Goal: Task Accomplishment & Management: Use online tool/utility

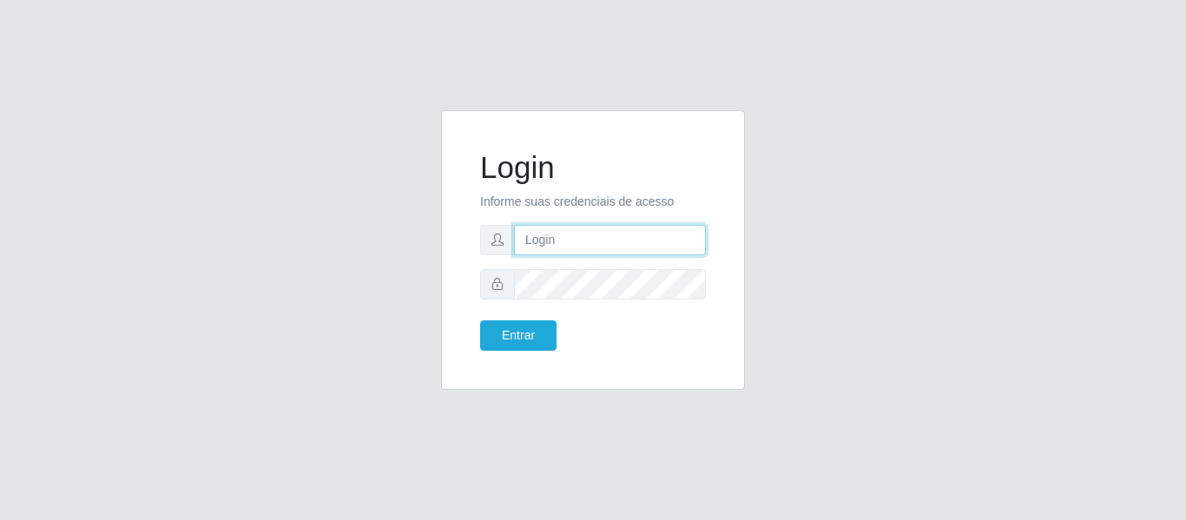
click at [682, 233] on input "text" at bounding box center [610, 240] width 192 height 30
type input "[PERSON_NAME][EMAIL_ADDRESS][PERSON_NAME][DOMAIN_NAME]"
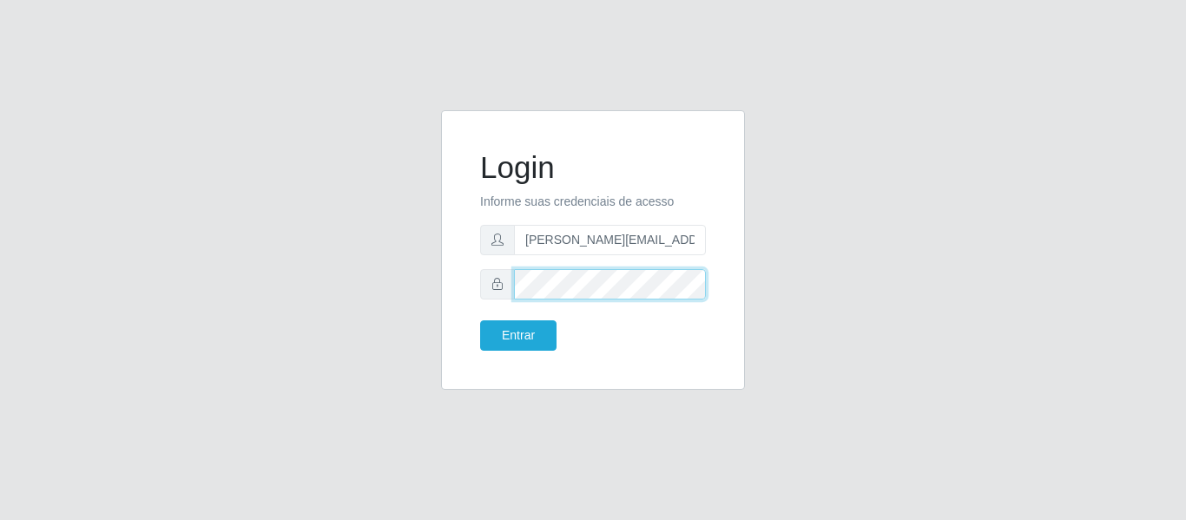
click at [480, 320] on button "Entrar" at bounding box center [518, 335] width 76 height 30
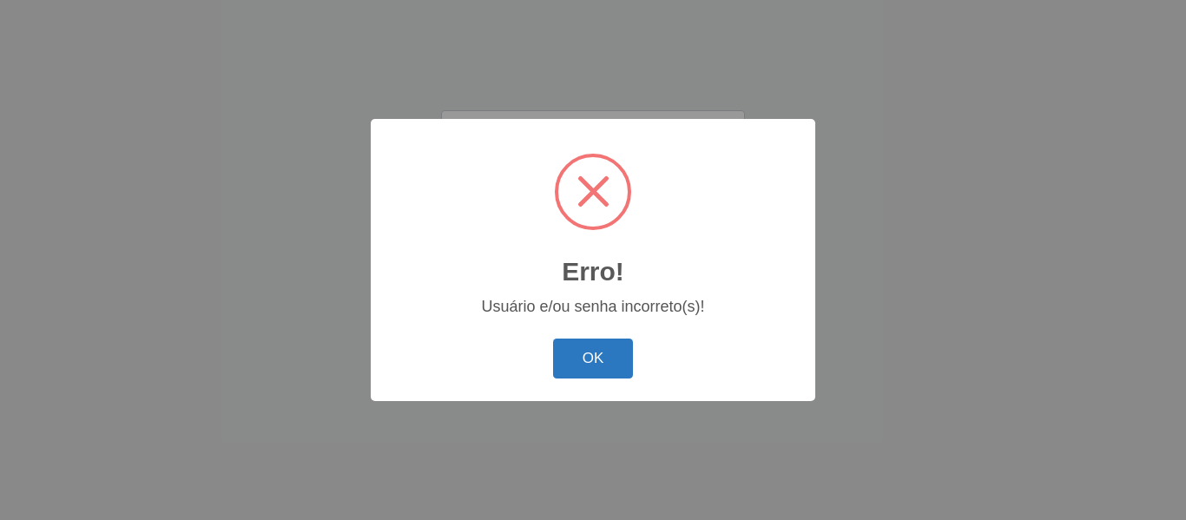
click at [583, 364] on button "OK" at bounding box center [593, 359] width 81 height 41
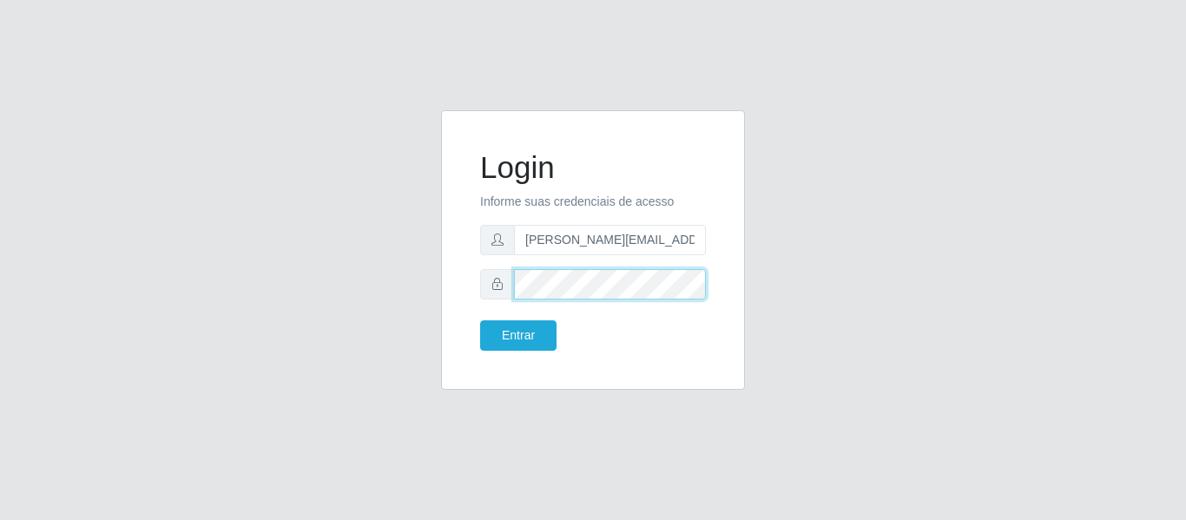
click at [480, 320] on button "Entrar" at bounding box center [518, 335] width 76 height 30
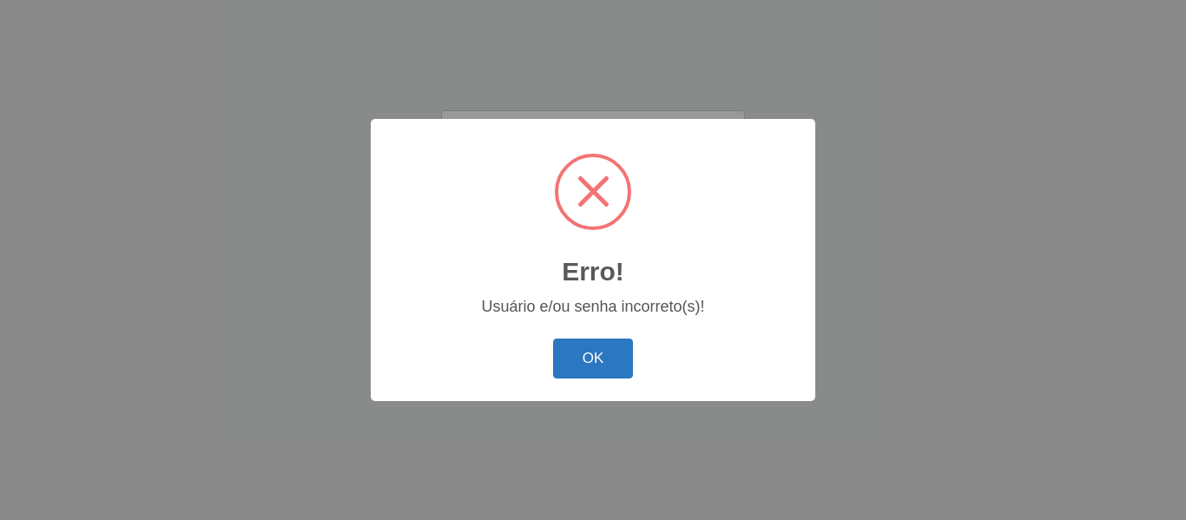
click at [593, 346] on button "OK" at bounding box center [593, 359] width 81 height 41
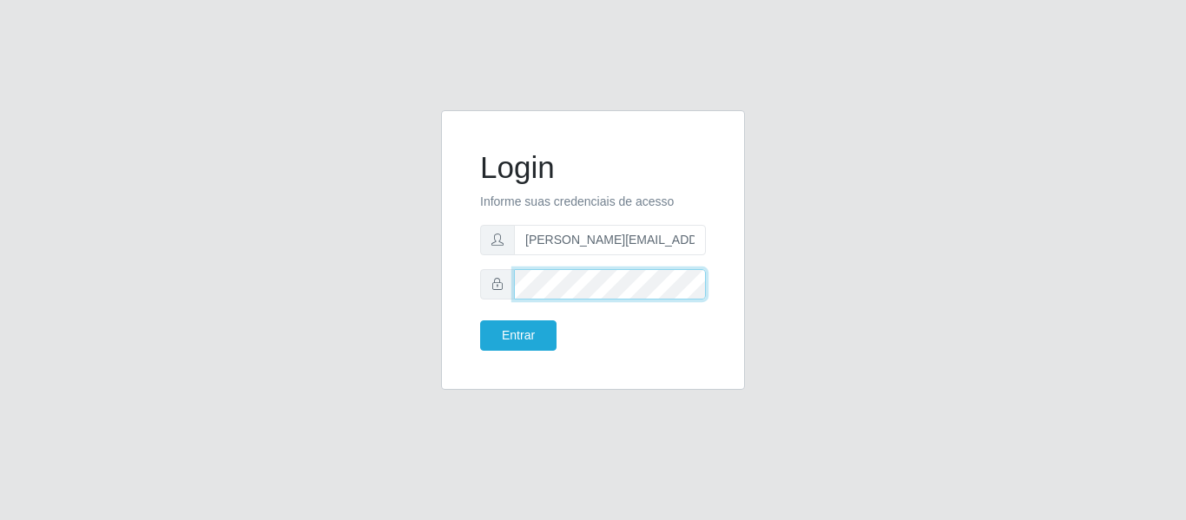
click at [479, 292] on div "Login Informe suas credenciais de acesso [PERSON_NAME][EMAIL_ADDRESS][PERSON_NA…" at bounding box center [593, 250] width 260 height 236
click at [480, 320] on button "Entrar" at bounding box center [518, 335] width 76 height 30
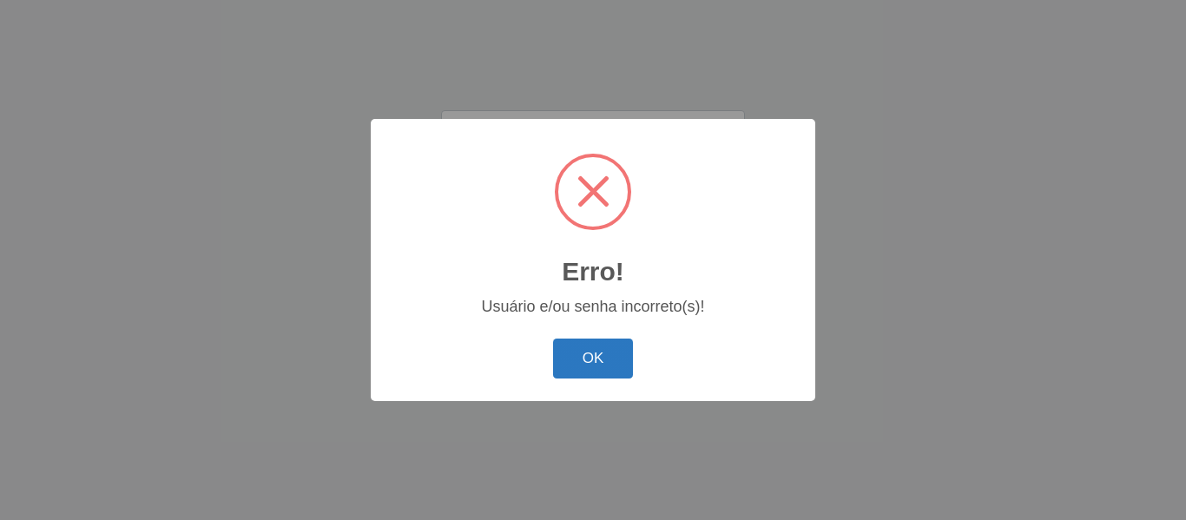
click at [570, 370] on button "OK" at bounding box center [593, 359] width 81 height 41
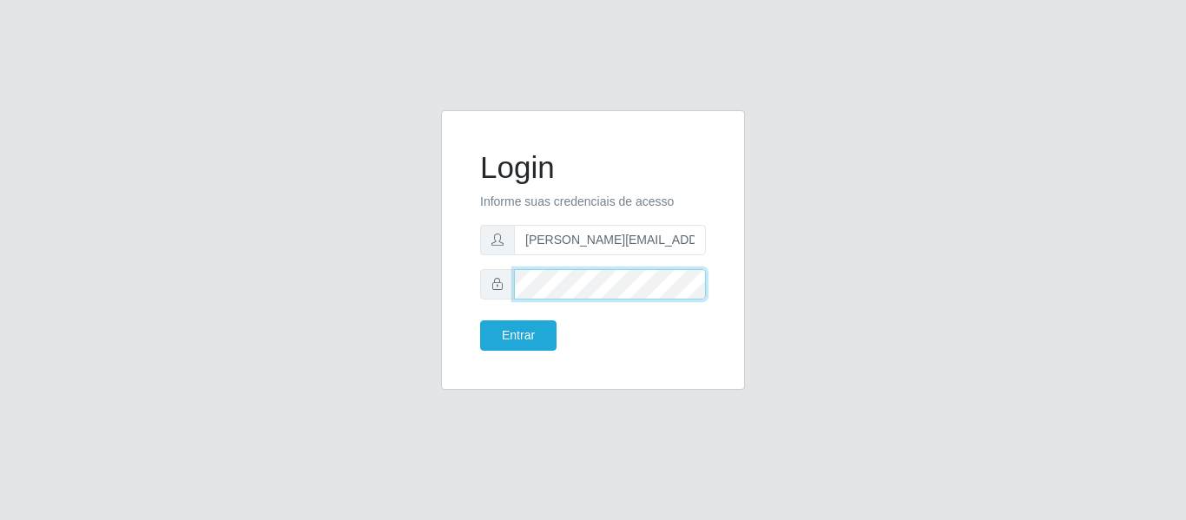
click at [480, 320] on button "Entrar" at bounding box center [518, 335] width 76 height 30
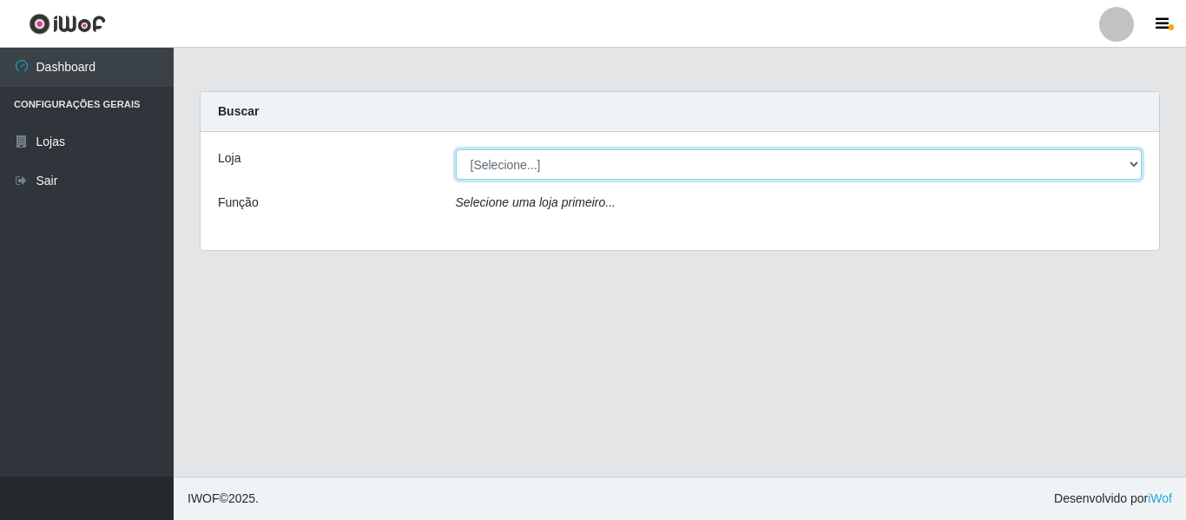
click at [548, 164] on select "[Selecione...] Hiper Queiroz - [GEOGRAPHIC_DATA]" at bounding box center [799, 164] width 687 height 30
select select "497"
click at [456, 149] on select "[Selecione...] Hiper Queiroz - [GEOGRAPHIC_DATA]" at bounding box center [799, 164] width 687 height 30
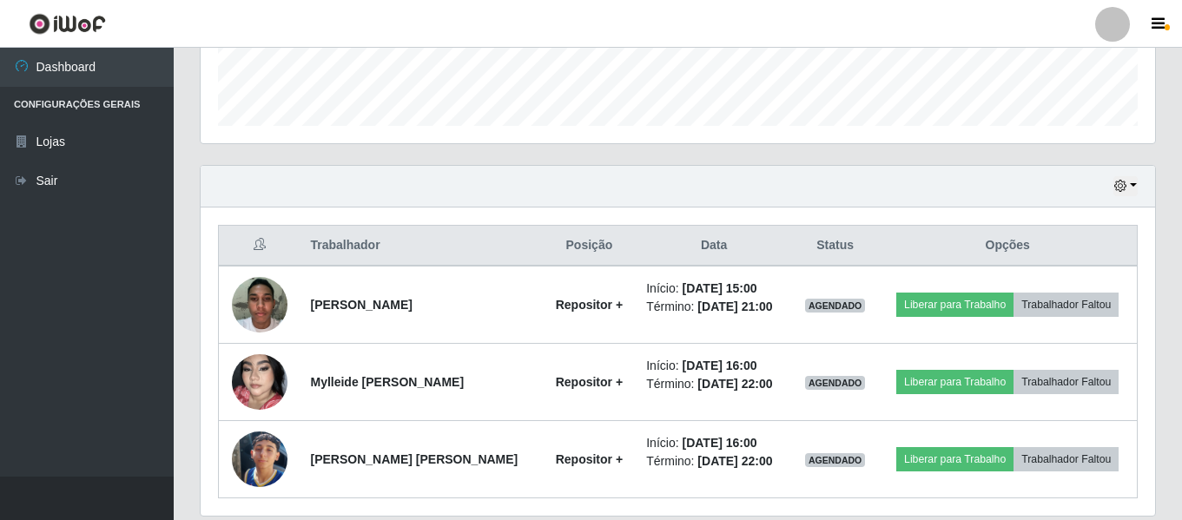
scroll to position [556, 0]
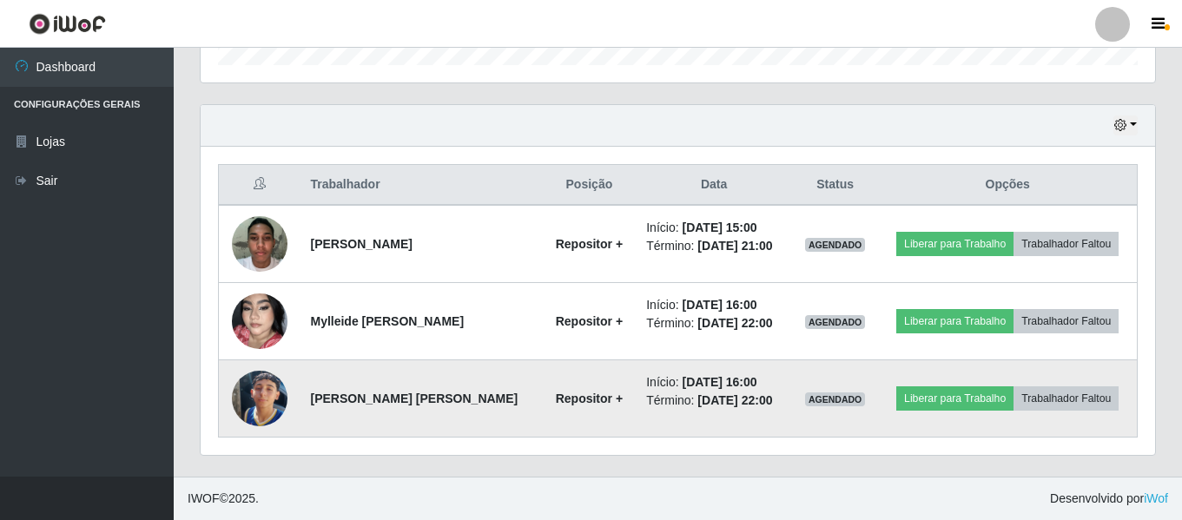
click at [264, 383] on img at bounding box center [260, 398] width 56 height 99
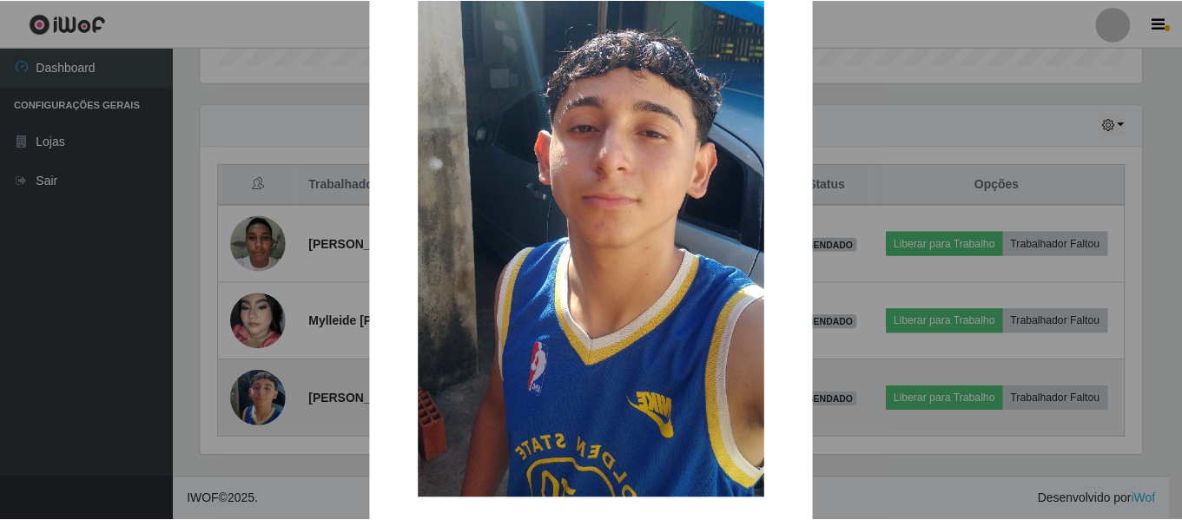
scroll to position [249, 0]
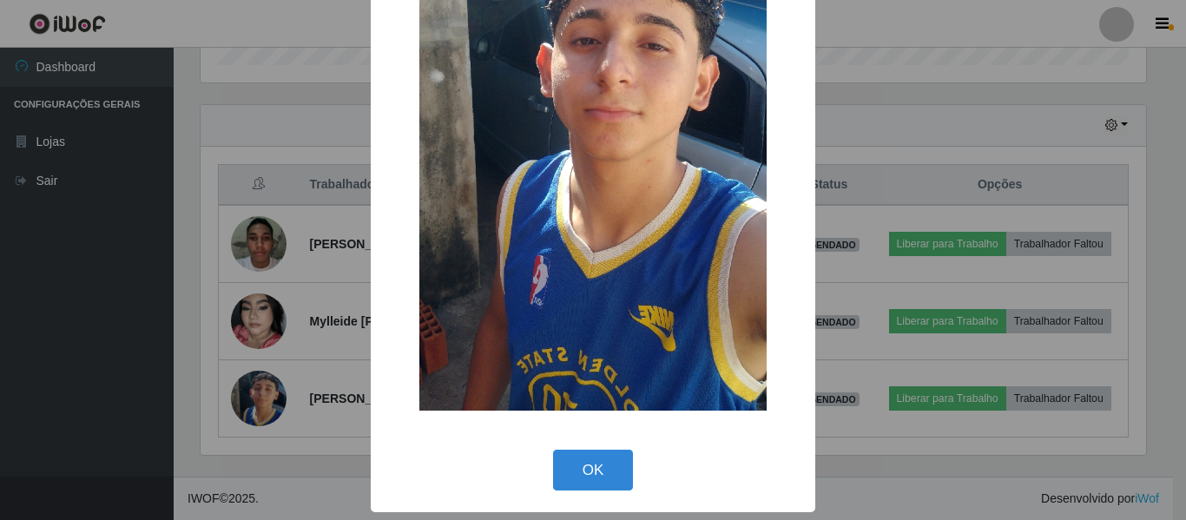
click at [138, 400] on div "× OK Cancel" at bounding box center [593, 260] width 1186 height 520
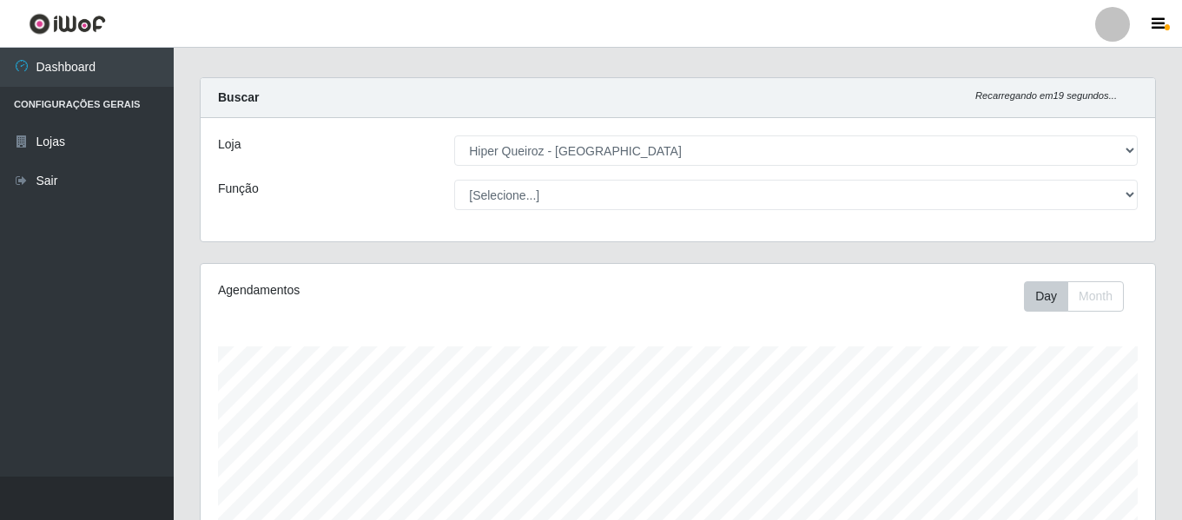
scroll to position [0, 0]
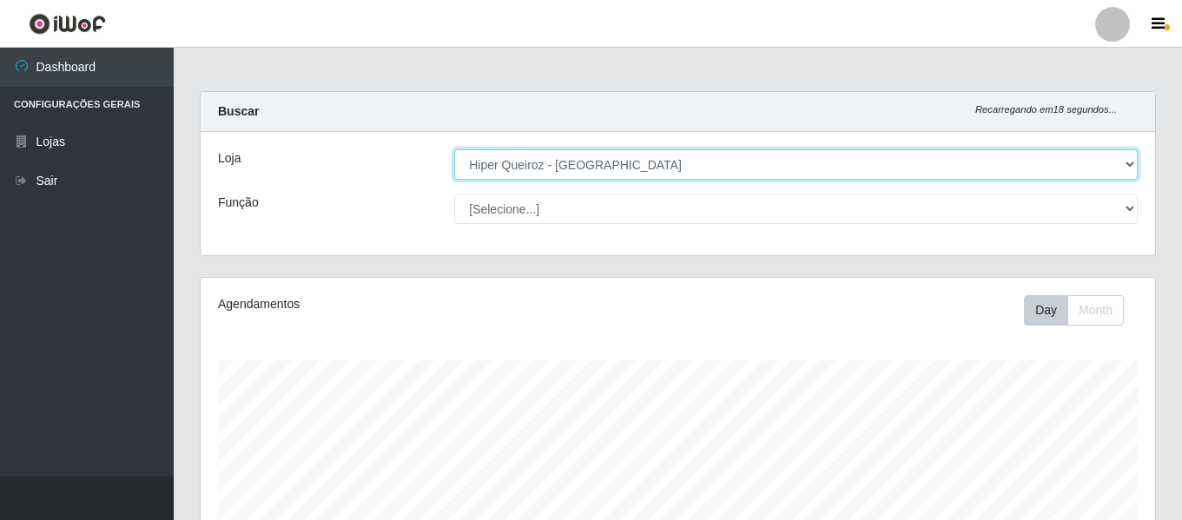
click at [484, 163] on select "[Selecione...] Hiper Queiroz - [GEOGRAPHIC_DATA]" at bounding box center [795, 164] width 683 height 30
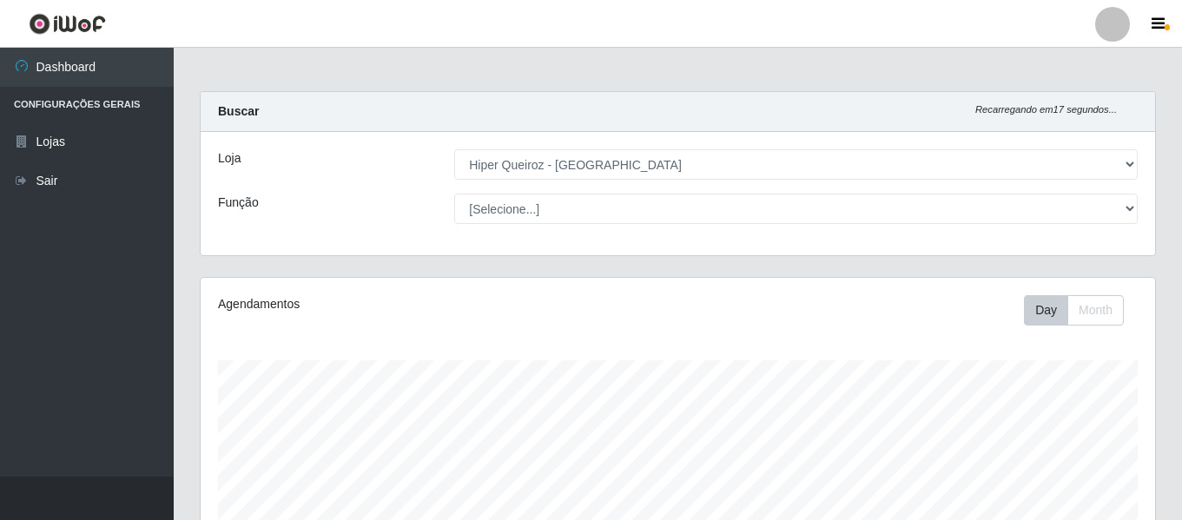
click at [496, 275] on div "Carregando... Buscar Recarregando em 17 segundos... Loja [Selecione...] Hiper Q…" at bounding box center [678, 184] width 982 height 186
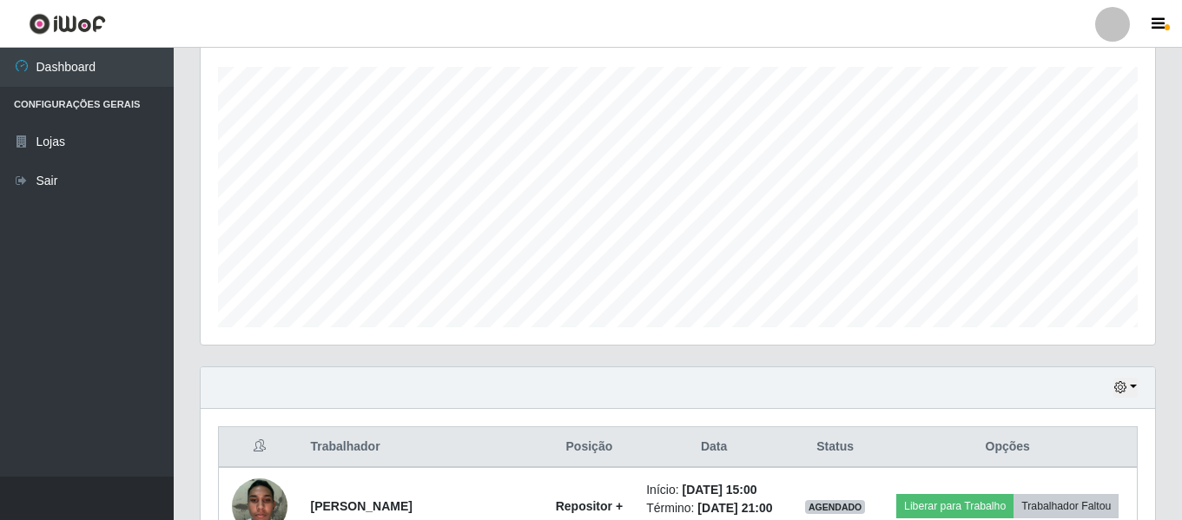
scroll to position [295, 0]
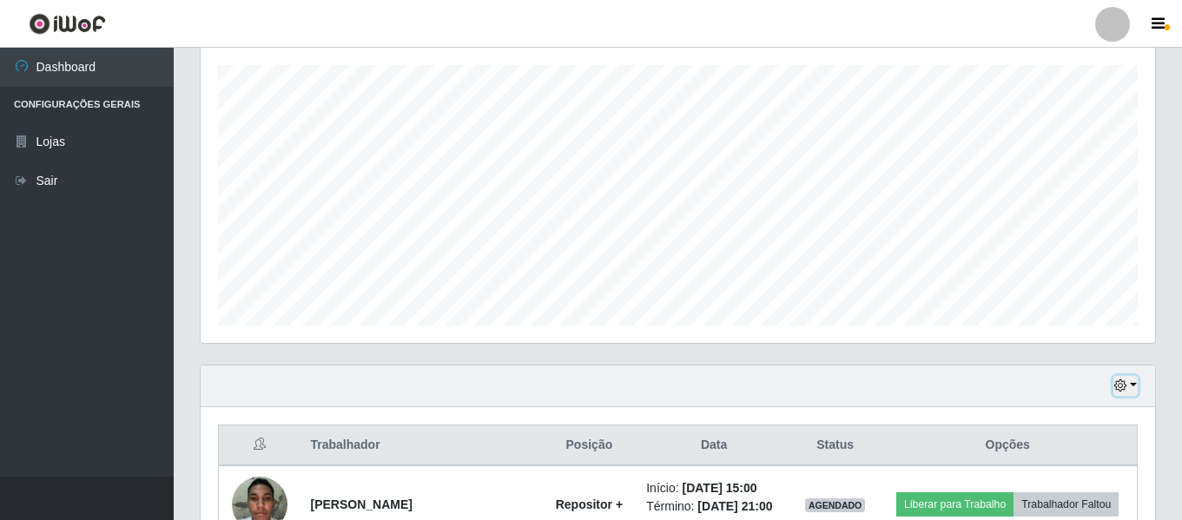
click at [1119, 390] on icon "button" at bounding box center [1120, 385] width 12 height 12
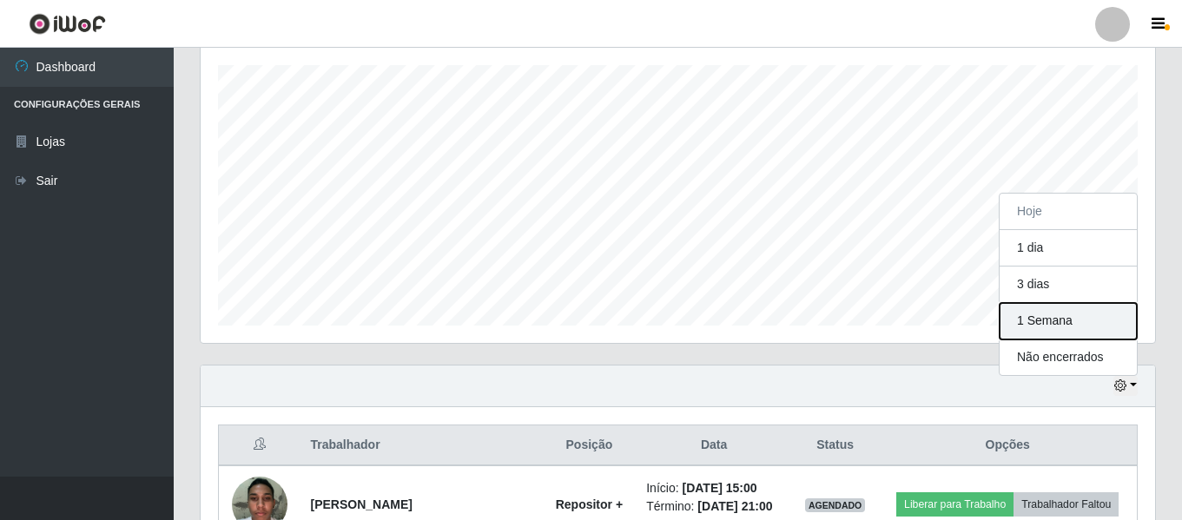
click at [1046, 329] on button "1 Semana" at bounding box center [1067, 321] width 137 height 36
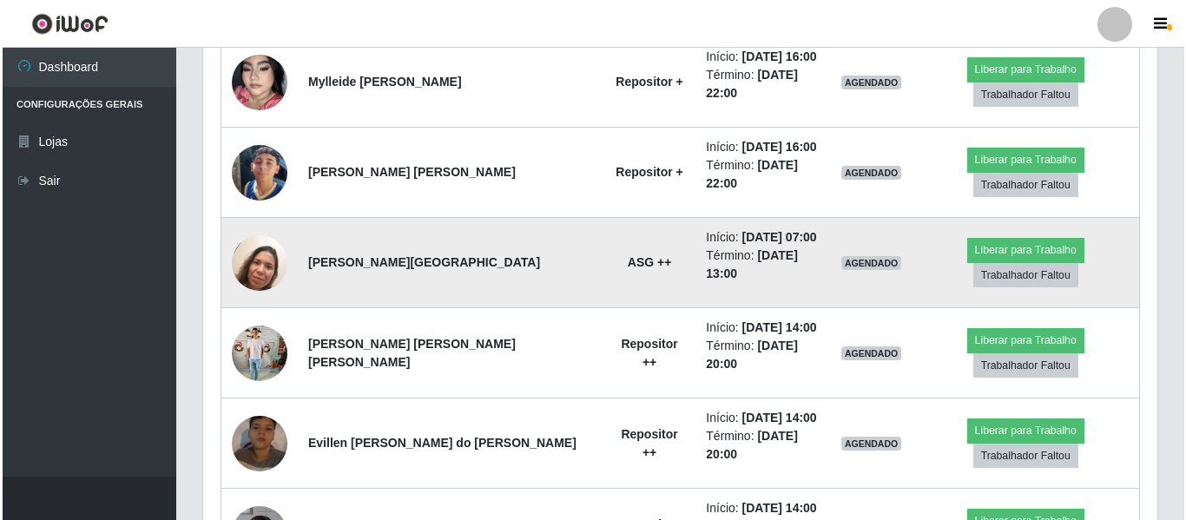
scroll to position [845, 0]
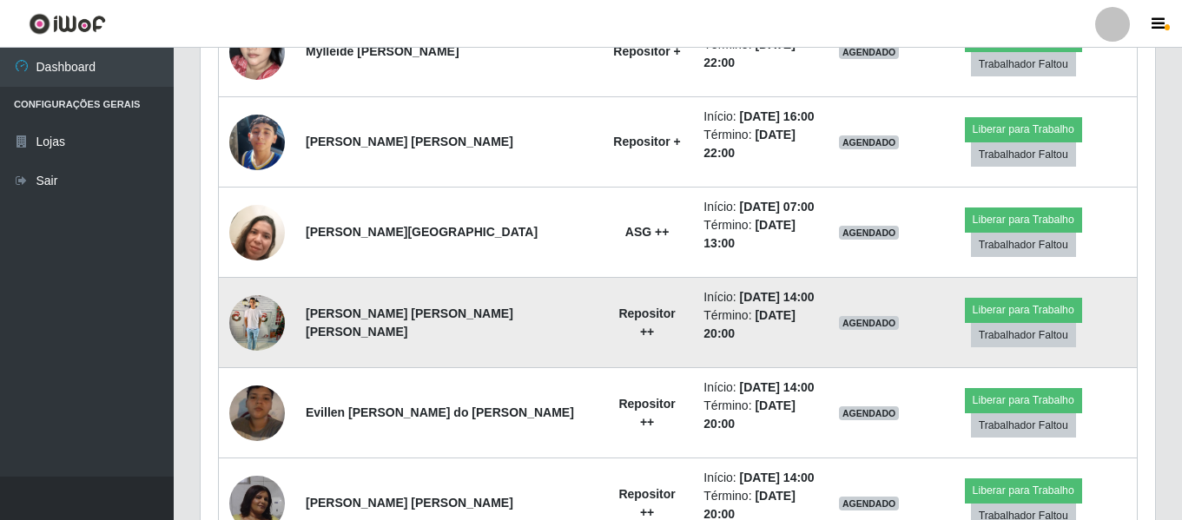
click at [251, 286] on img at bounding box center [257, 323] width 56 height 74
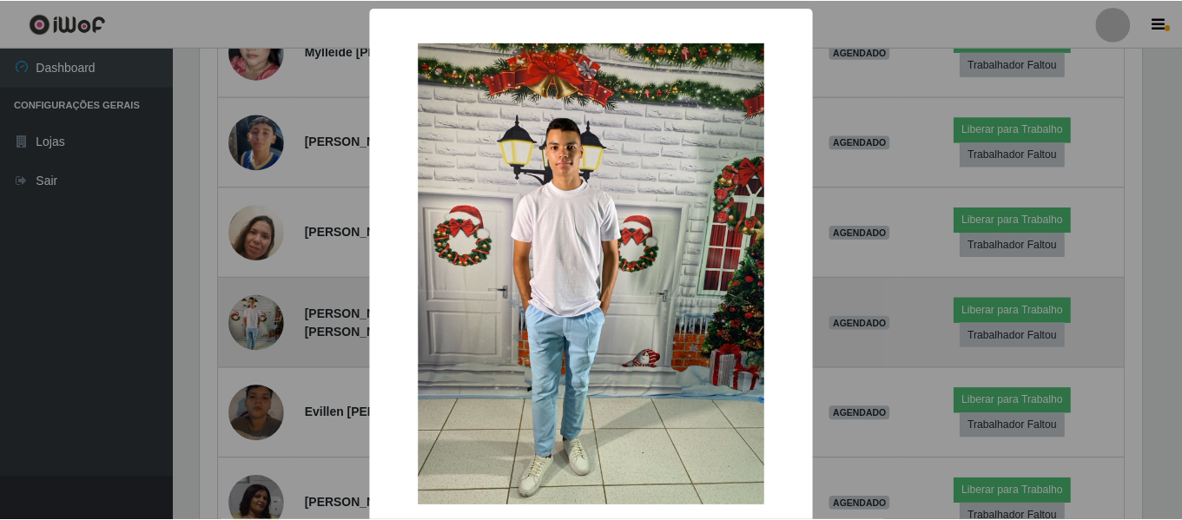
scroll to position [360, 946]
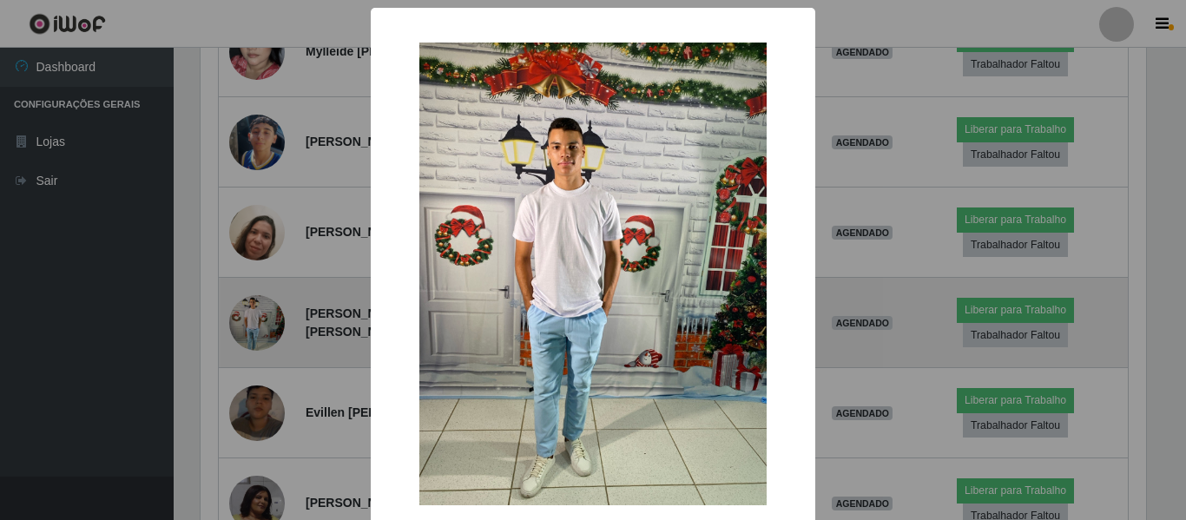
click at [251, 259] on div "× OK Cancel" at bounding box center [593, 260] width 1186 height 520
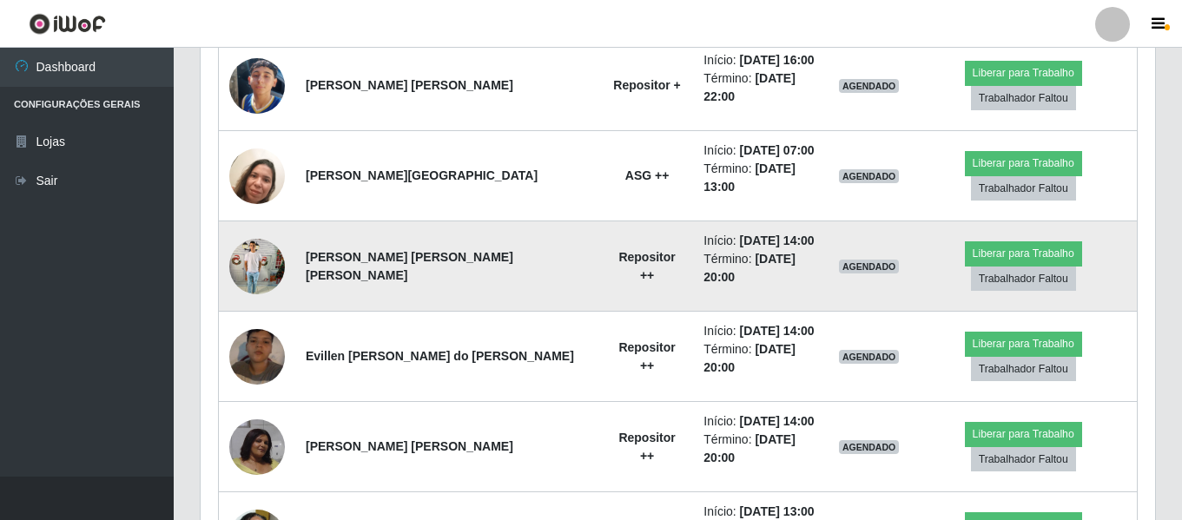
scroll to position [932, 0]
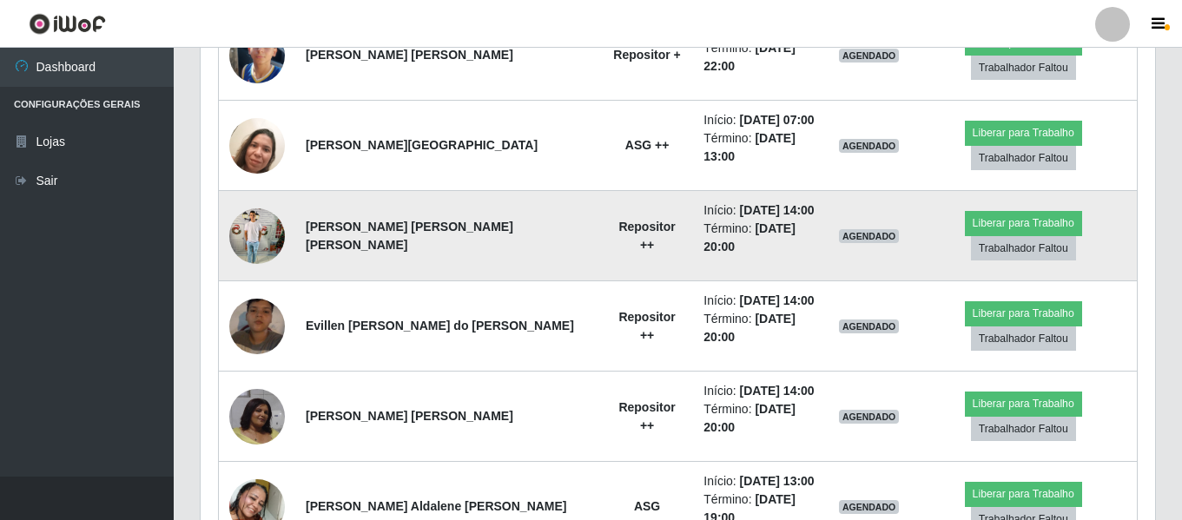
click at [251, 277] on img at bounding box center [257, 326] width 56 height 99
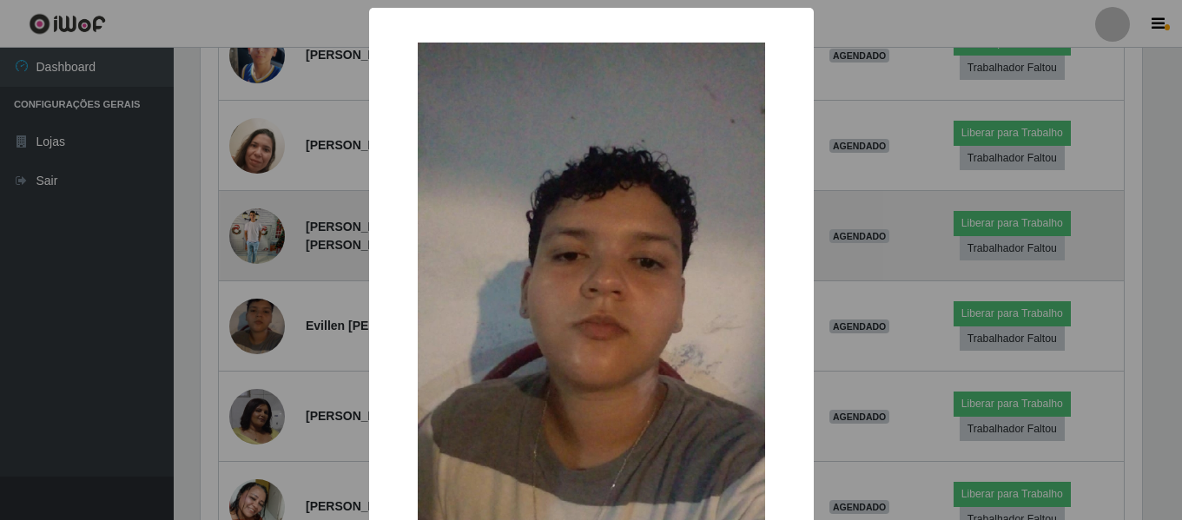
scroll to position [360, 946]
click at [251, 259] on div "× OK Cancel" at bounding box center [593, 260] width 1186 height 520
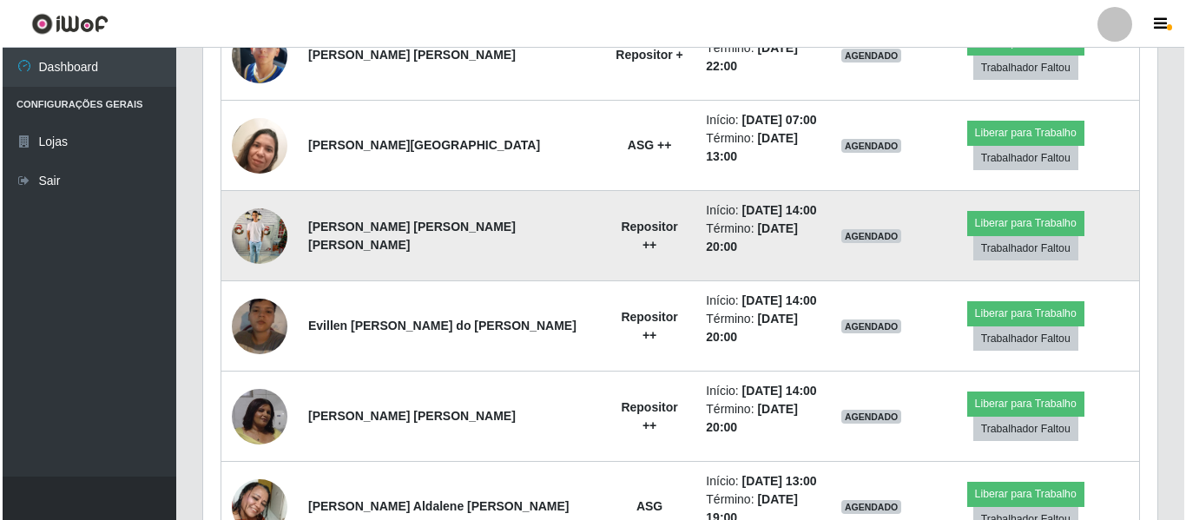
scroll to position [360, 954]
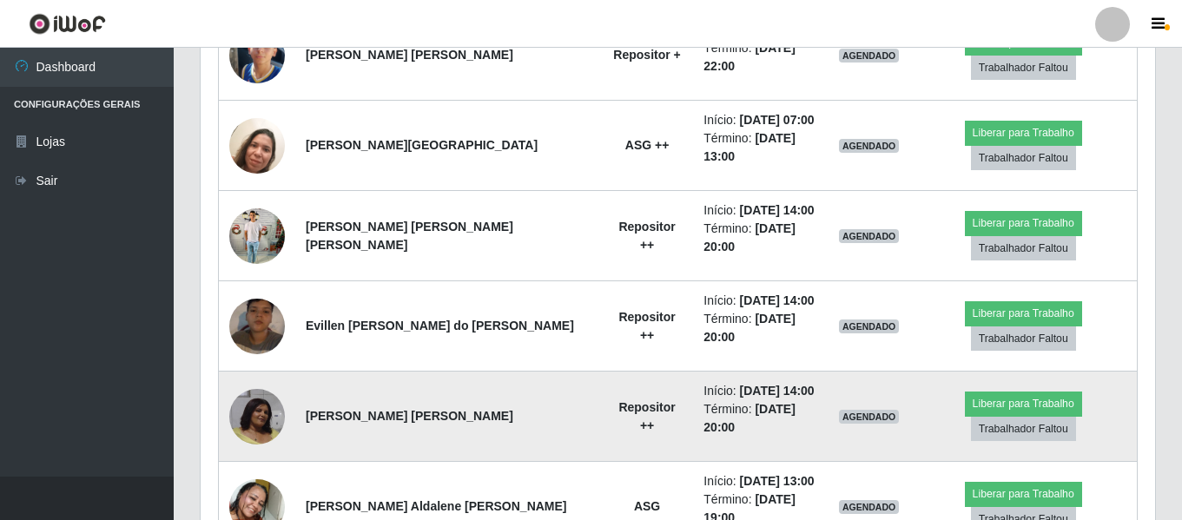
click at [251, 389] on img at bounding box center [257, 417] width 56 height 56
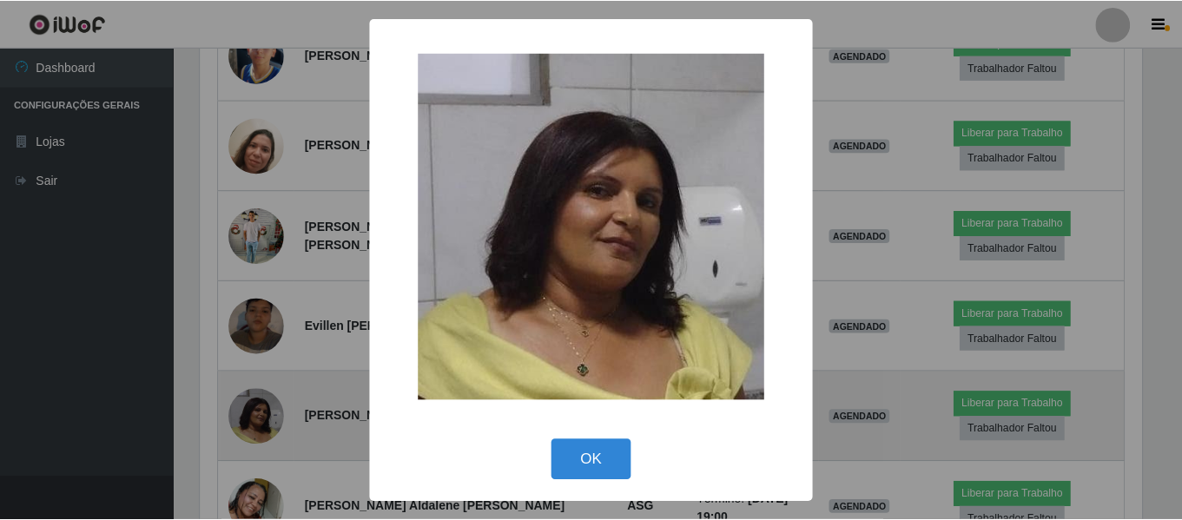
scroll to position [360, 946]
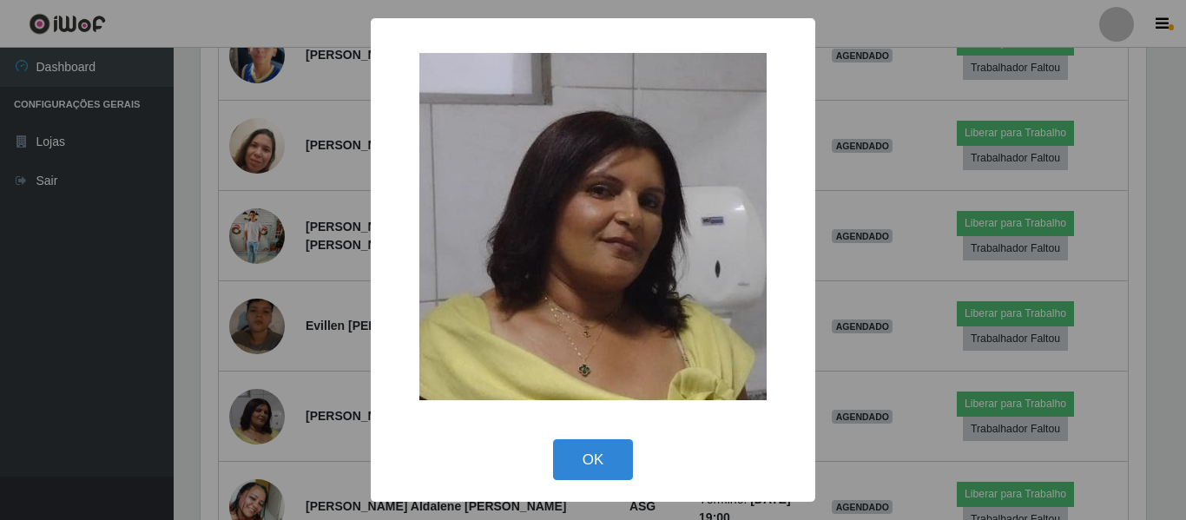
click at [250, 316] on div "× OK Cancel" at bounding box center [593, 260] width 1186 height 520
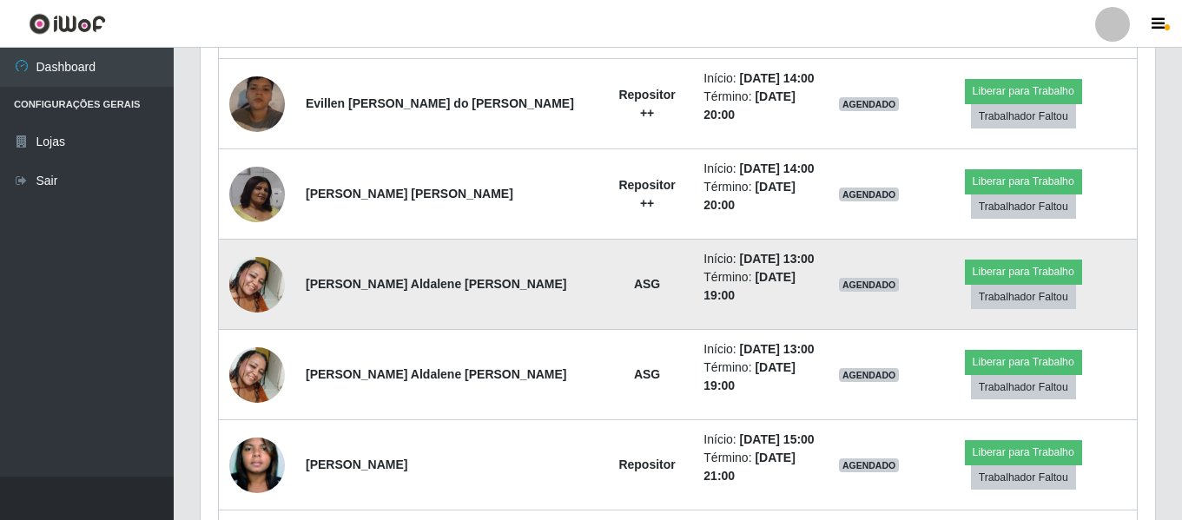
scroll to position [0, 0]
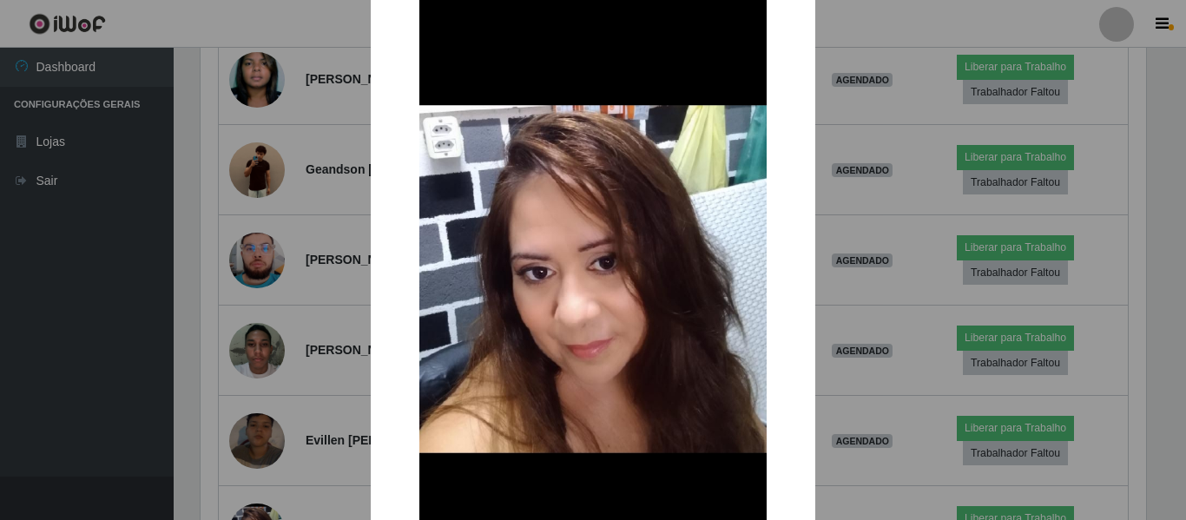
click at [263, 335] on div "× OK Cancel" at bounding box center [593, 260] width 1186 height 520
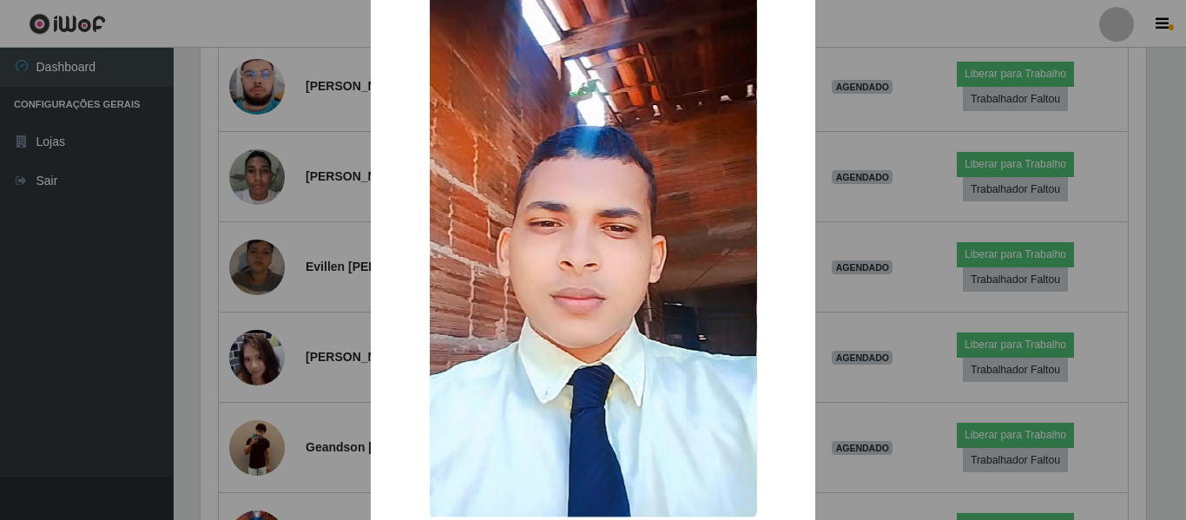
click at [172, 284] on div "× OK Cancel" at bounding box center [593, 260] width 1186 height 520
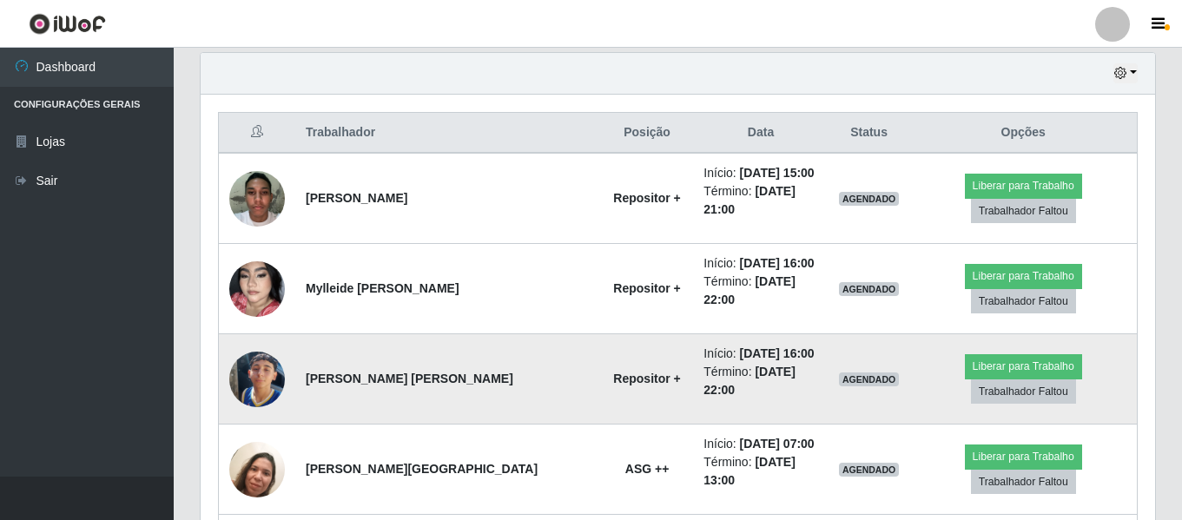
click at [252, 347] on img at bounding box center [257, 379] width 56 height 99
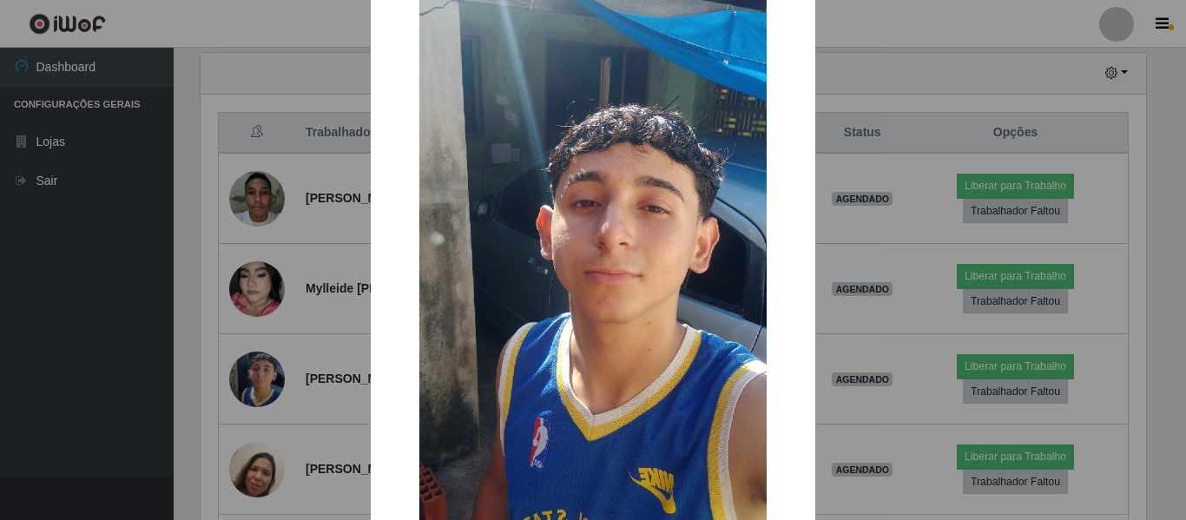
click at [248, 299] on div "× OK Cancel" at bounding box center [593, 260] width 1186 height 520
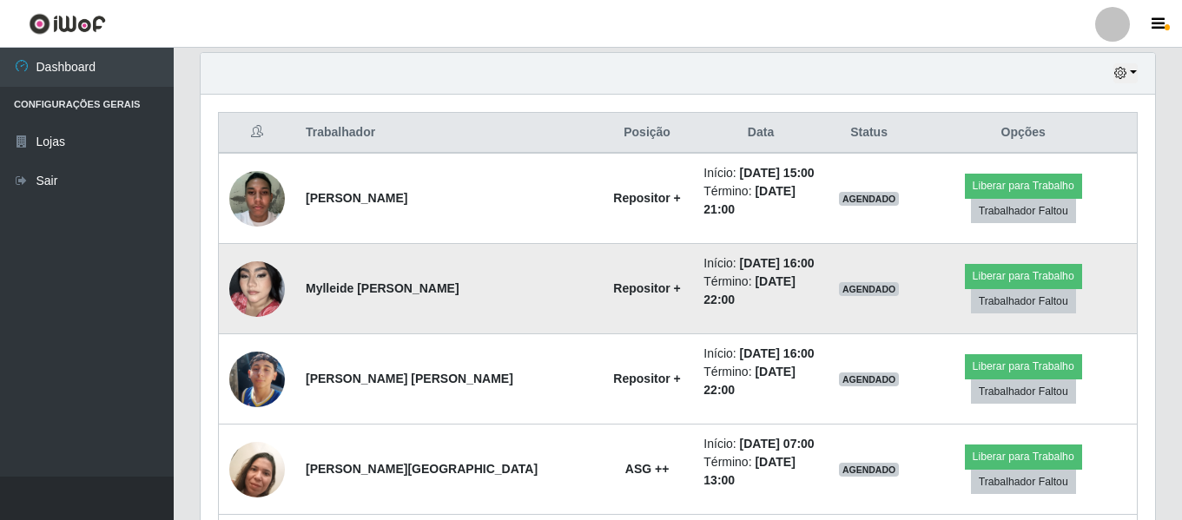
click at [247, 279] on img at bounding box center [257, 289] width 56 height 99
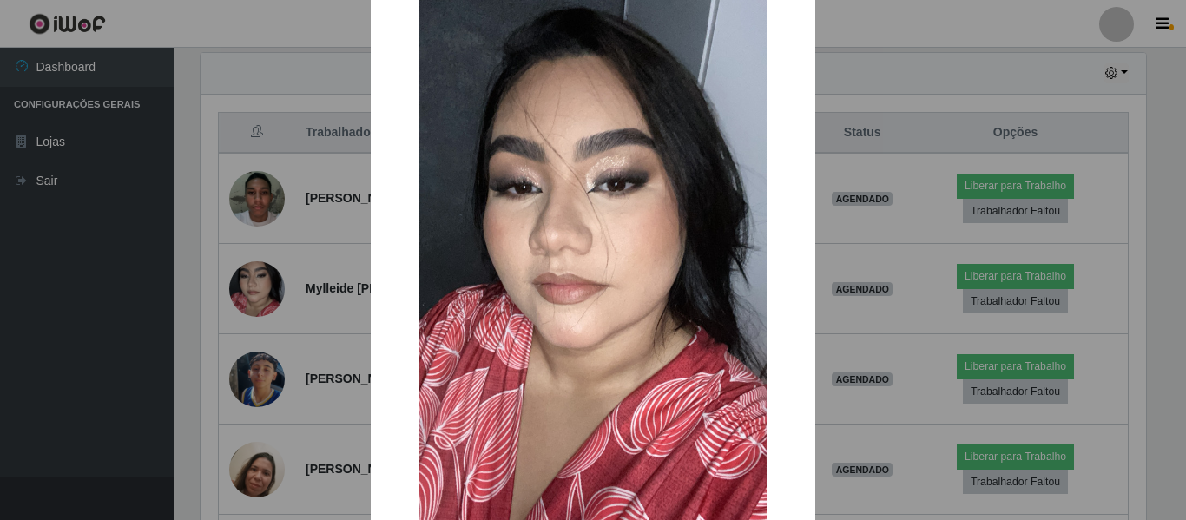
click at [293, 300] on div "× OK Cancel" at bounding box center [593, 260] width 1186 height 520
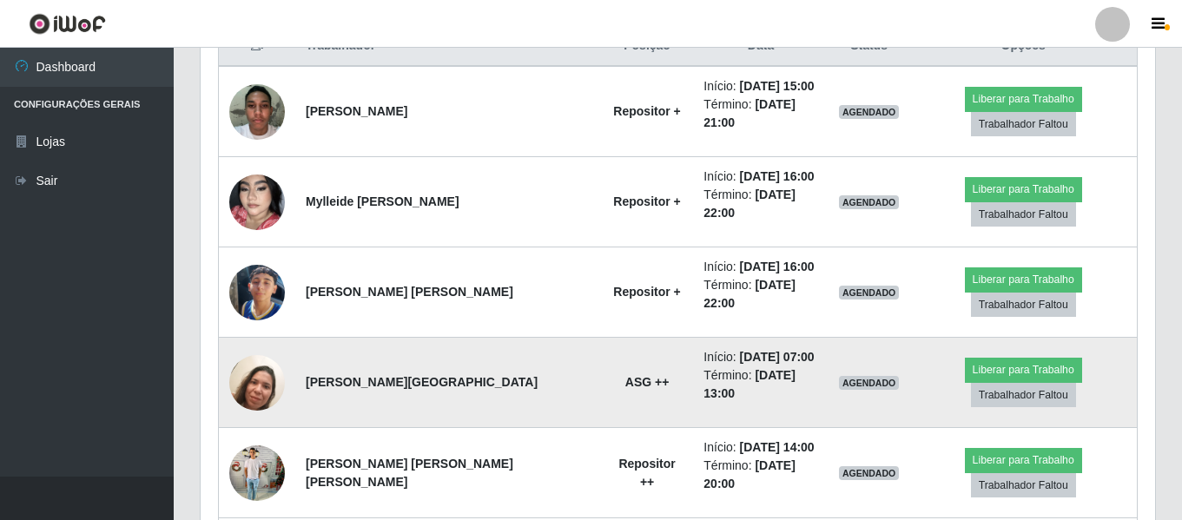
click at [264, 346] on img at bounding box center [257, 383] width 56 height 74
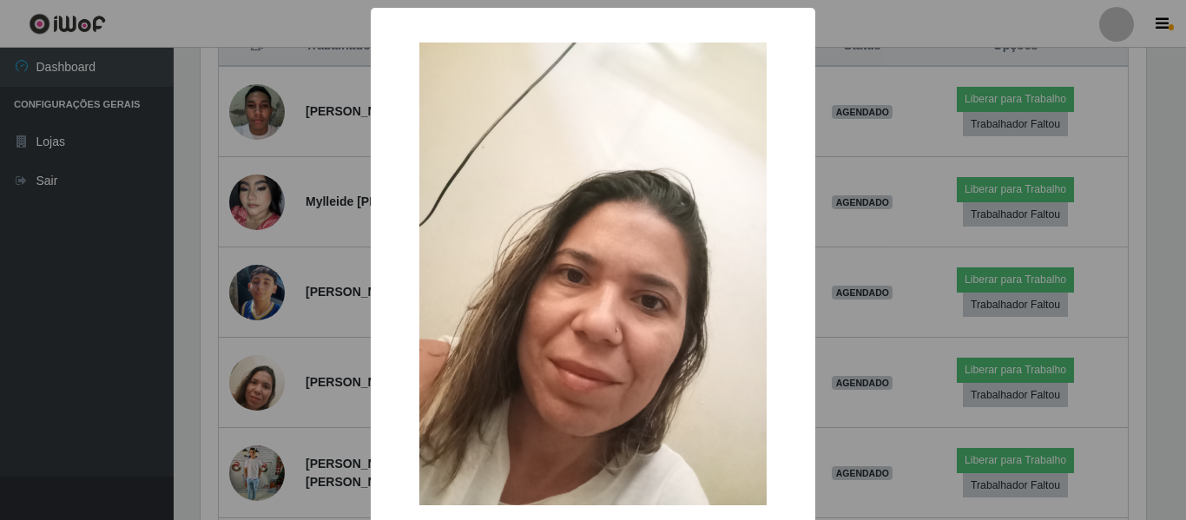
click at [265, 367] on div "× OK Cancel" at bounding box center [593, 260] width 1186 height 520
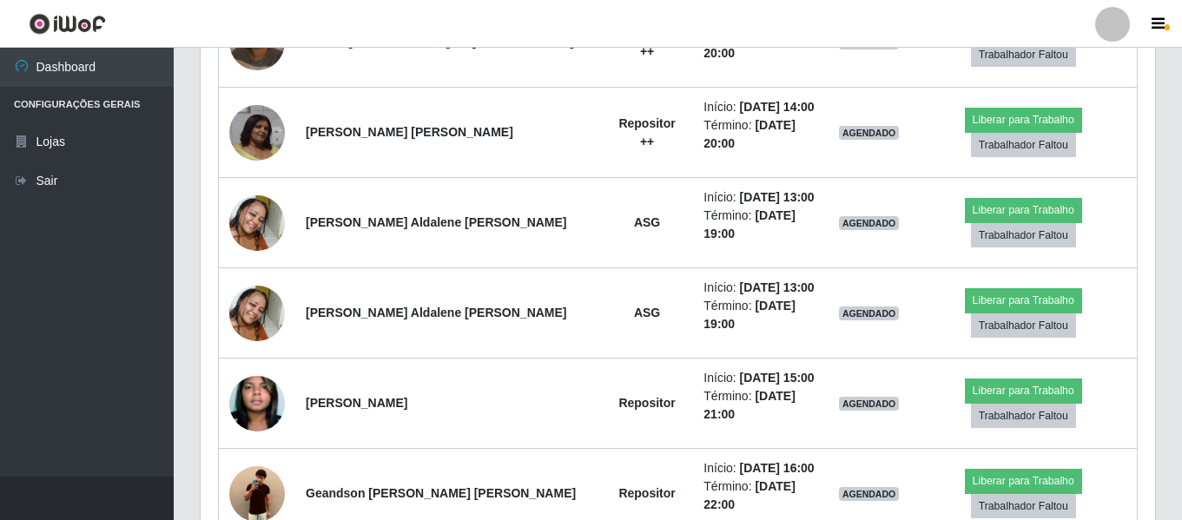
click at [265, 458] on img at bounding box center [257, 494] width 56 height 73
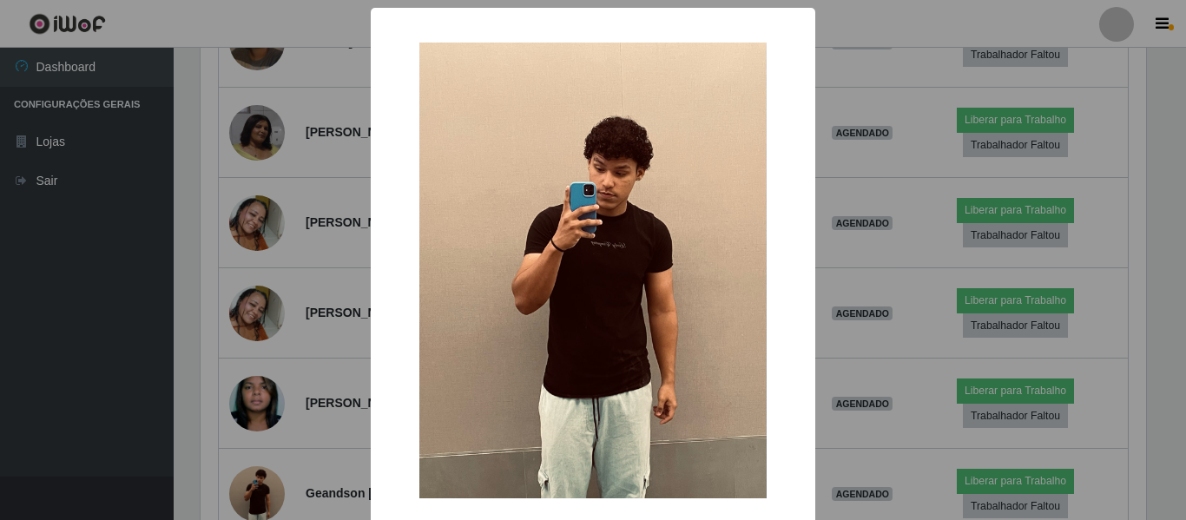
click at [265, 367] on div "× OK Cancel" at bounding box center [593, 260] width 1186 height 520
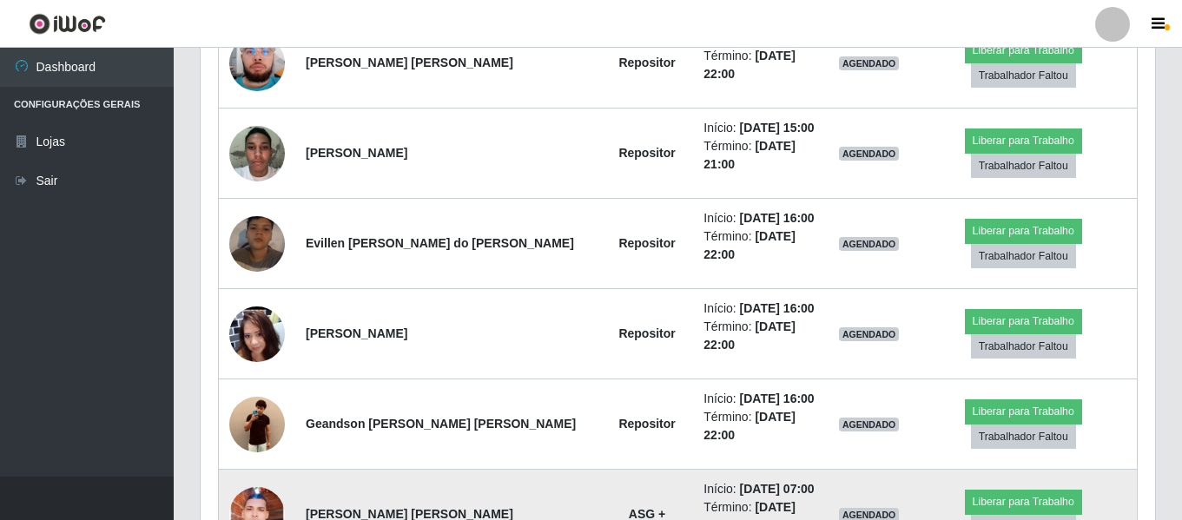
click at [237, 452] on img at bounding box center [257, 513] width 56 height 123
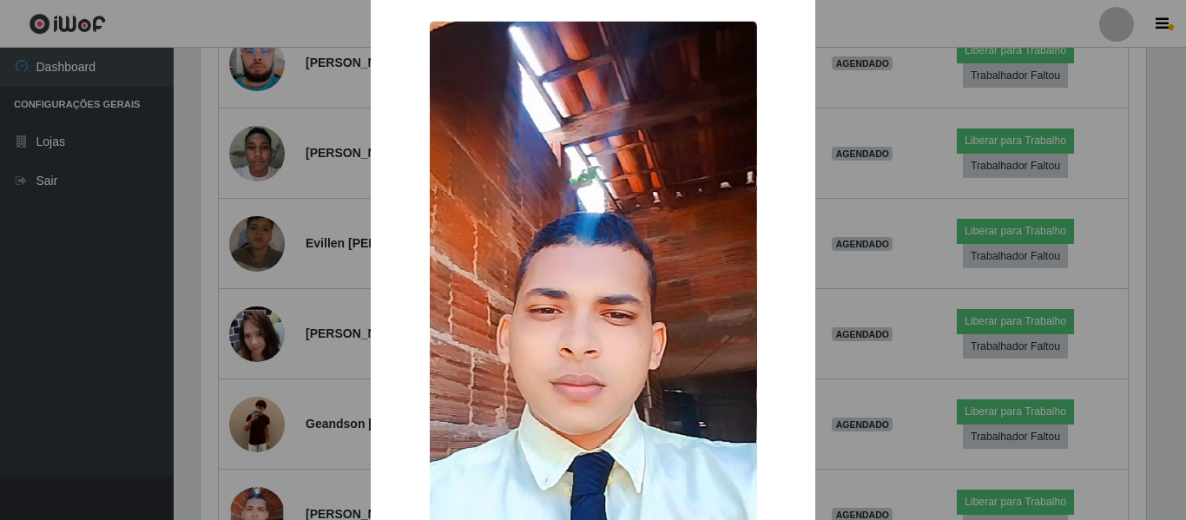
click at [237, 309] on div "× OK Cancel" at bounding box center [593, 260] width 1186 height 520
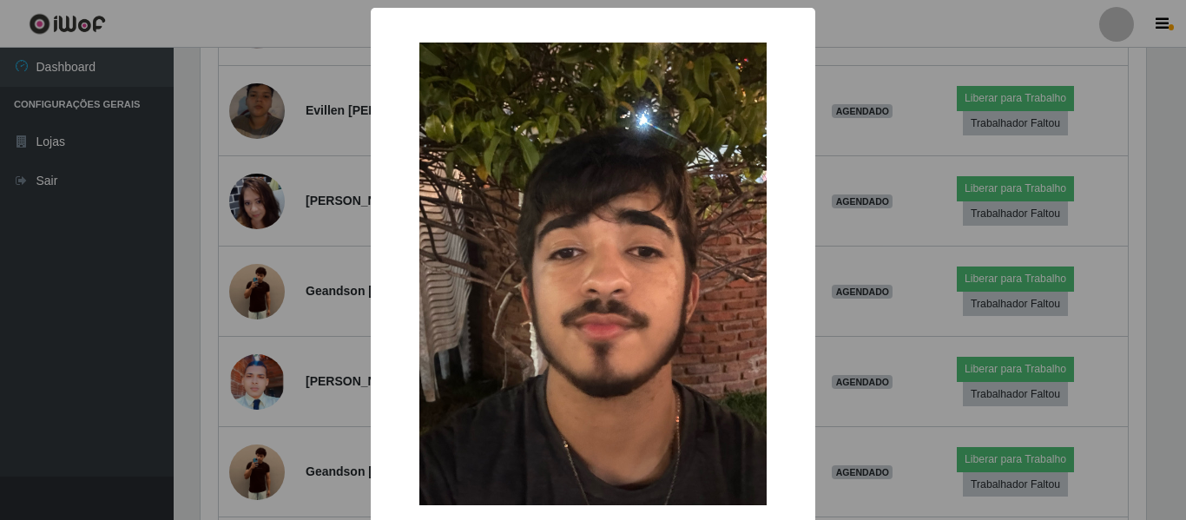
click at [239, 412] on div "× OK Cancel" at bounding box center [593, 260] width 1186 height 520
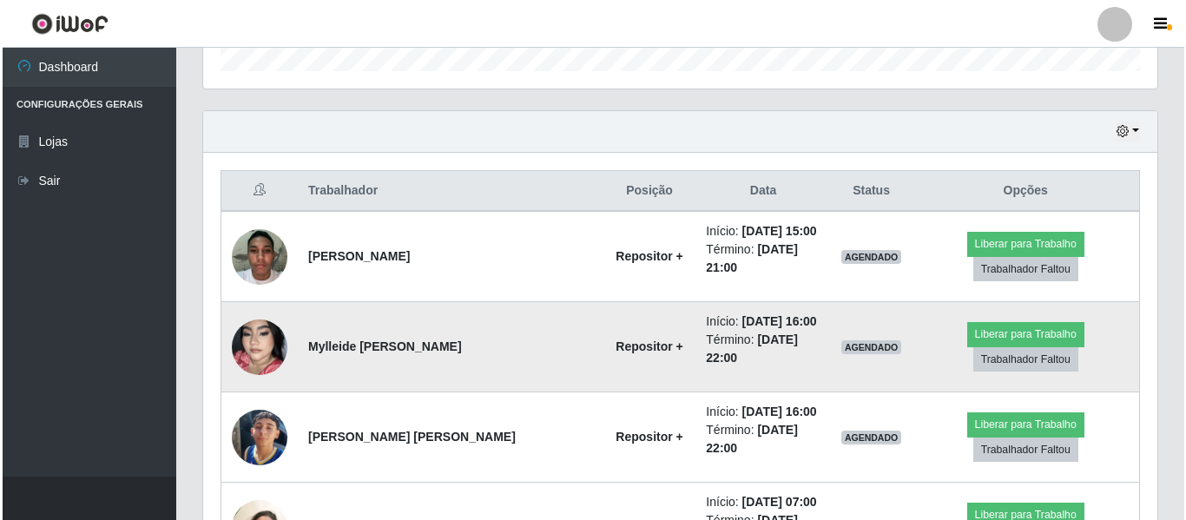
scroll to position [654, 0]
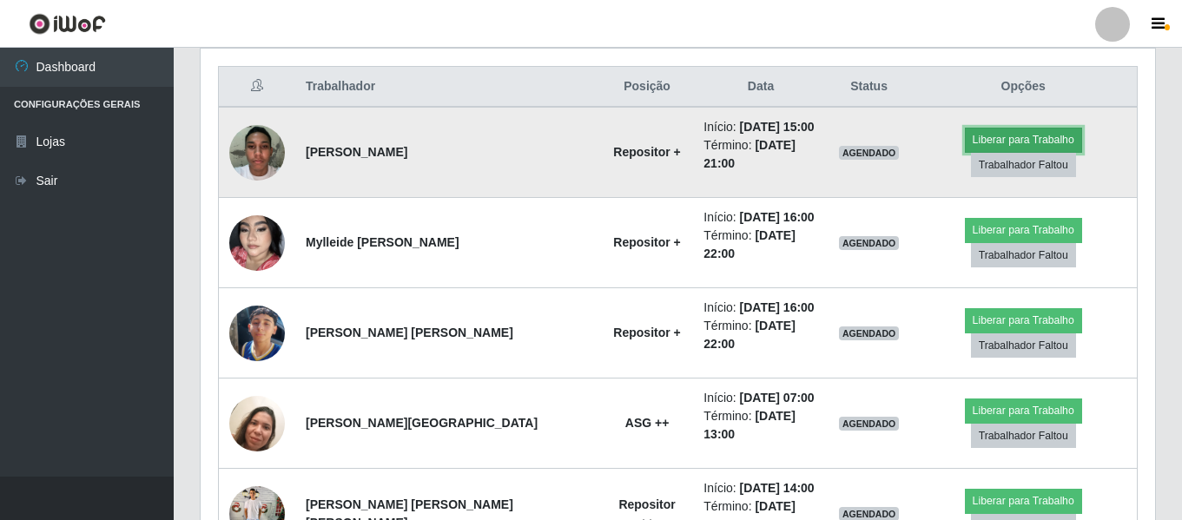
click at [1003, 140] on button "Liberar para Trabalho" at bounding box center [1023, 140] width 117 height 24
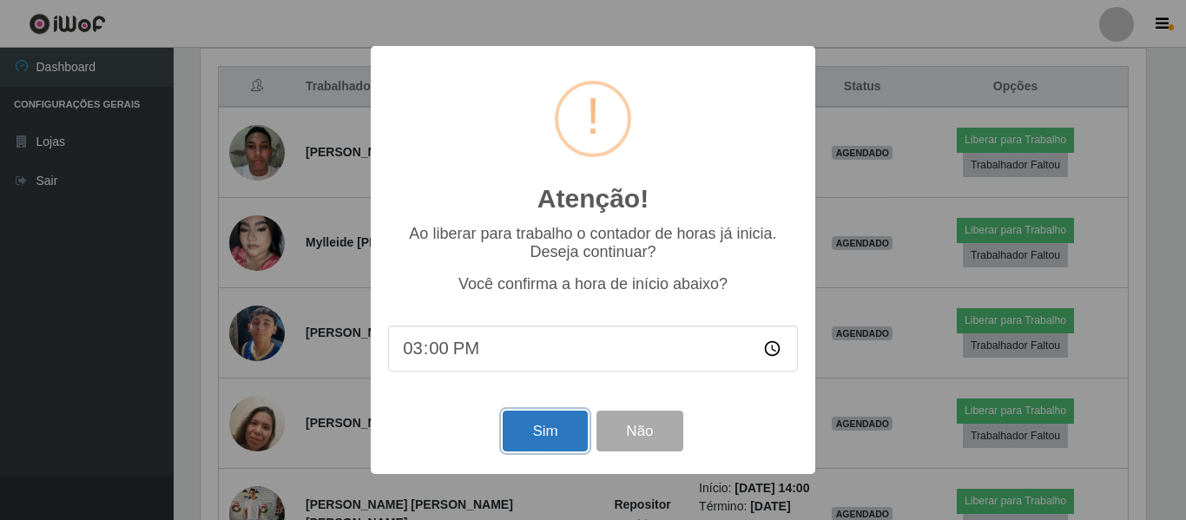
click at [551, 438] on button "Sim" at bounding box center [545, 431] width 84 height 41
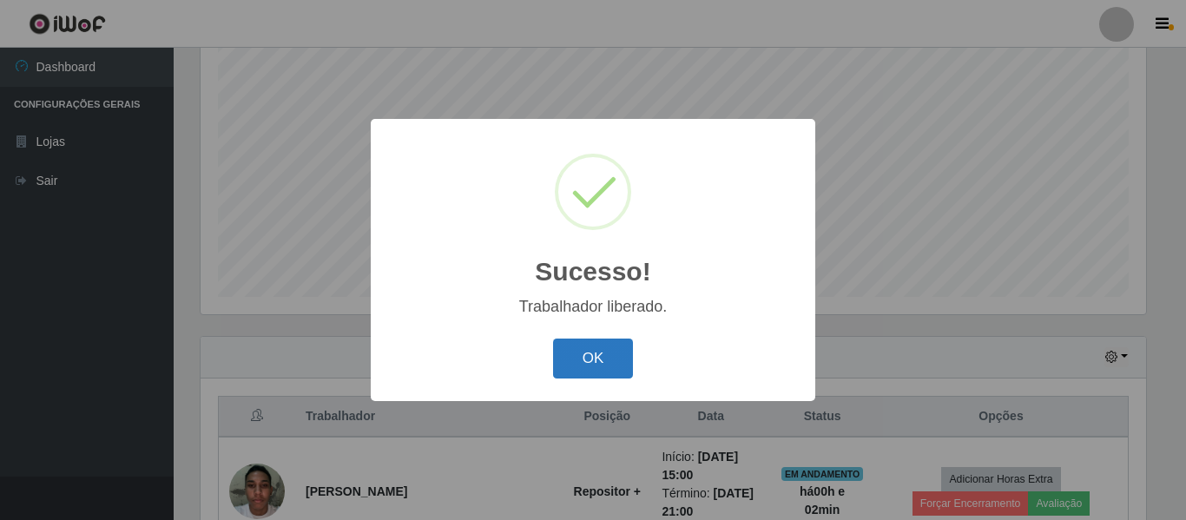
click at [569, 371] on button "OK" at bounding box center [593, 359] width 81 height 41
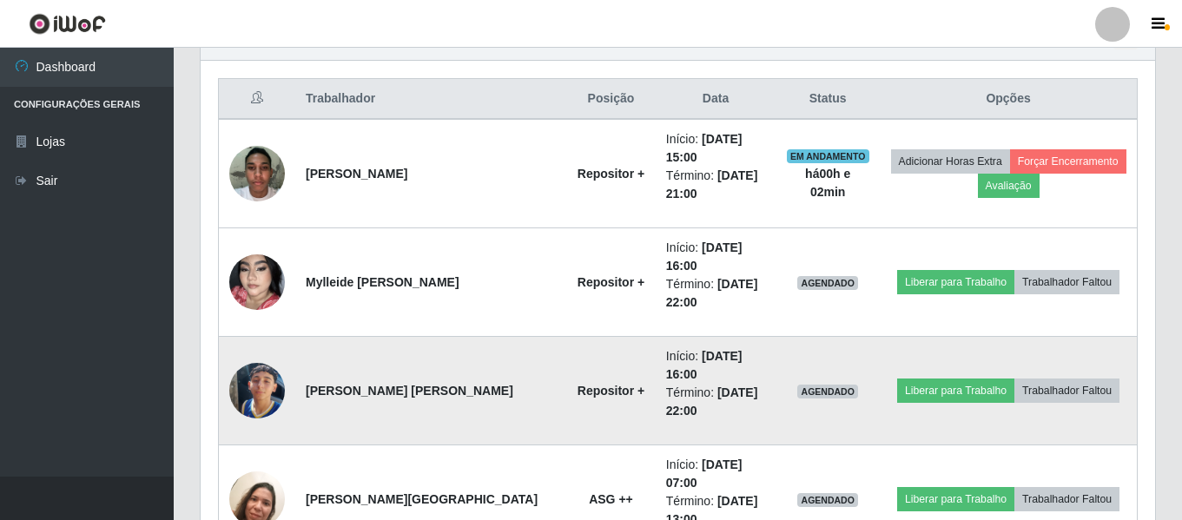
scroll to position [671, 0]
